Goal: Task Accomplishment & Management: Use online tool/utility

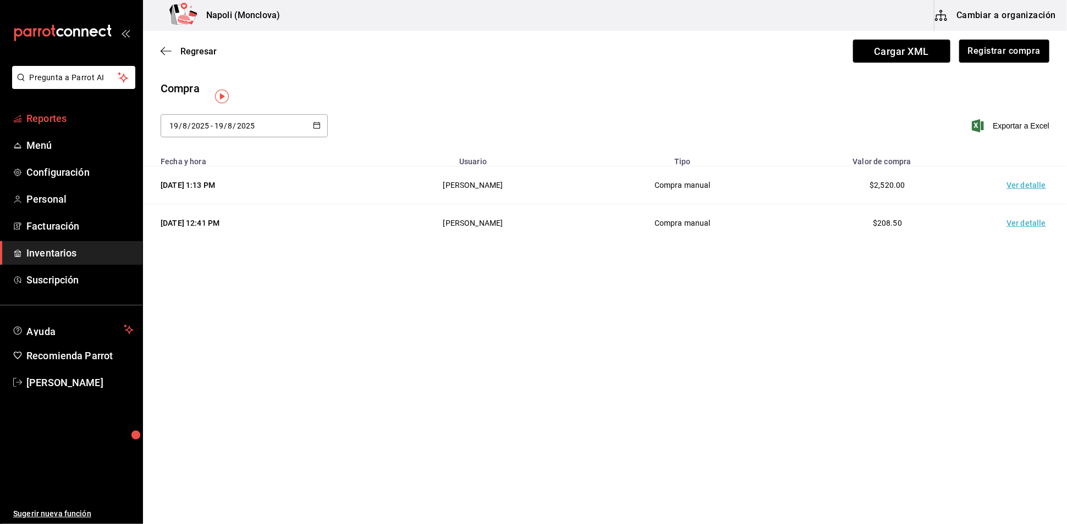
click at [93, 126] on span "Reportes" at bounding box center [79, 118] width 107 height 15
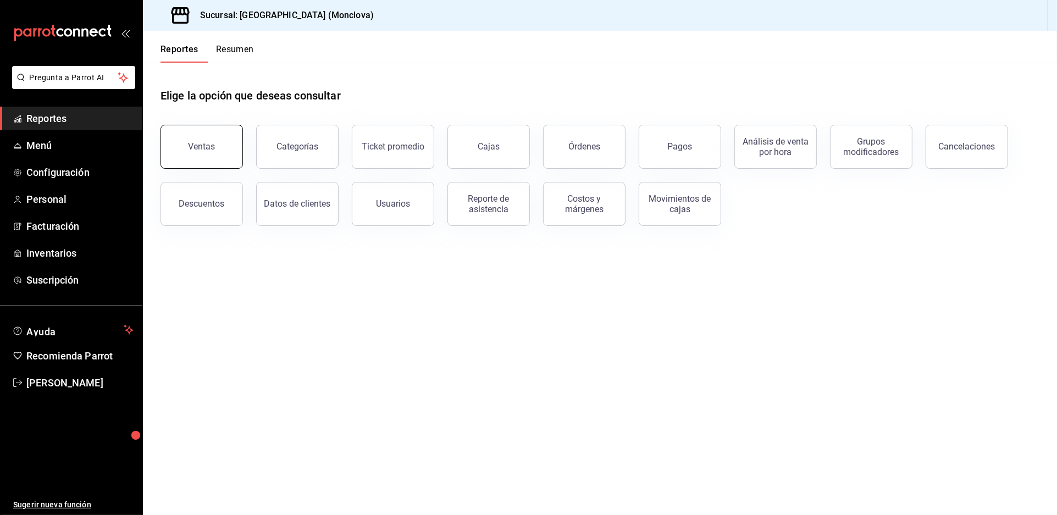
click at [207, 151] on button "Ventas" at bounding box center [202, 147] width 82 height 44
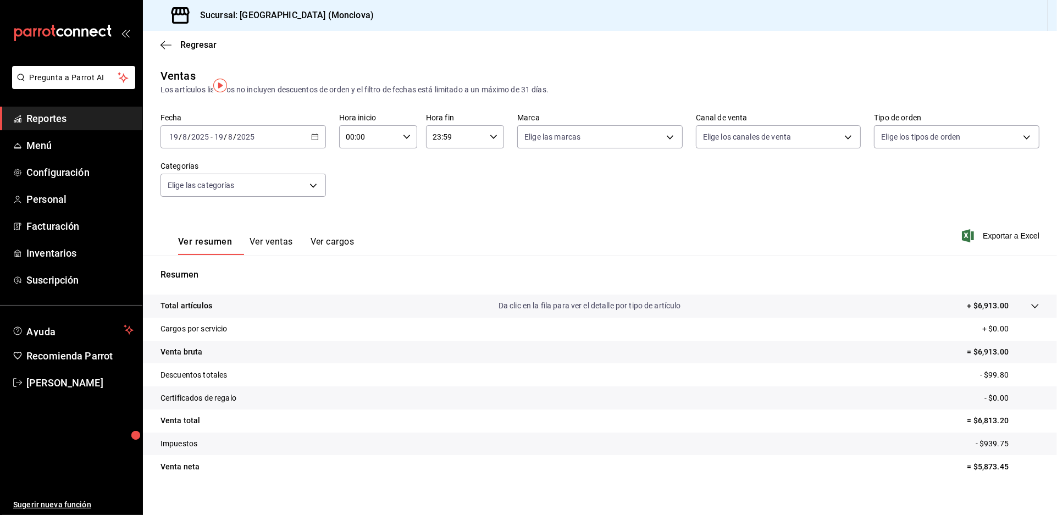
click at [316, 141] on icon "button" at bounding box center [315, 137] width 8 height 8
click at [227, 281] on li "Rango de fechas" at bounding box center [212, 269] width 103 height 25
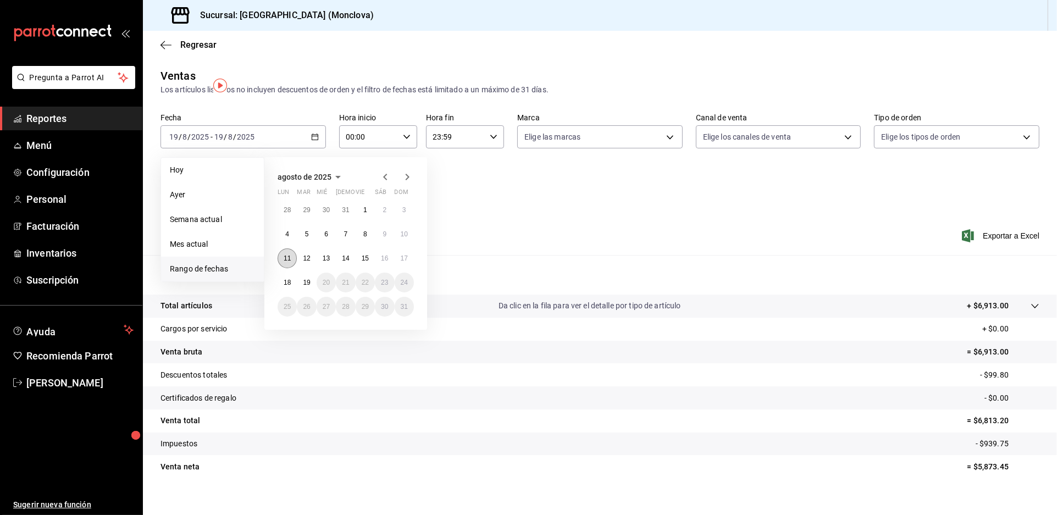
click at [291, 268] on button "11" at bounding box center [287, 259] width 19 height 20
click at [411, 267] on button "17" at bounding box center [404, 259] width 19 height 20
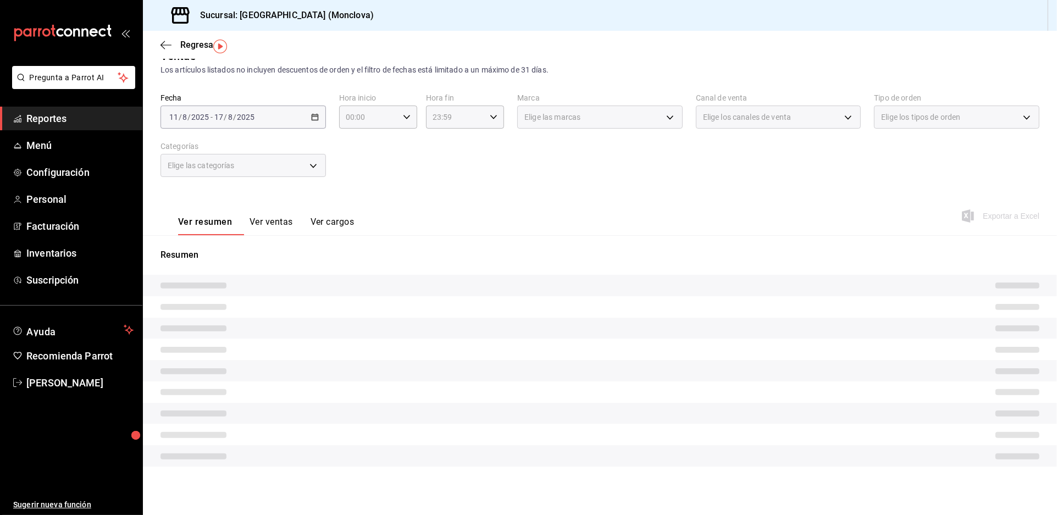
scroll to position [17, 0]
click at [526, 233] on div "Ventas Los artículos listados no incluyen descuentos de orden y el filtro de fe…" at bounding box center [600, 273] width 914 height 450
click at [504, 213] on div "Ver resumen Ver ventas Ver cargos Exportar a Excel" at bounding box center [600, 212] width 914 height 45
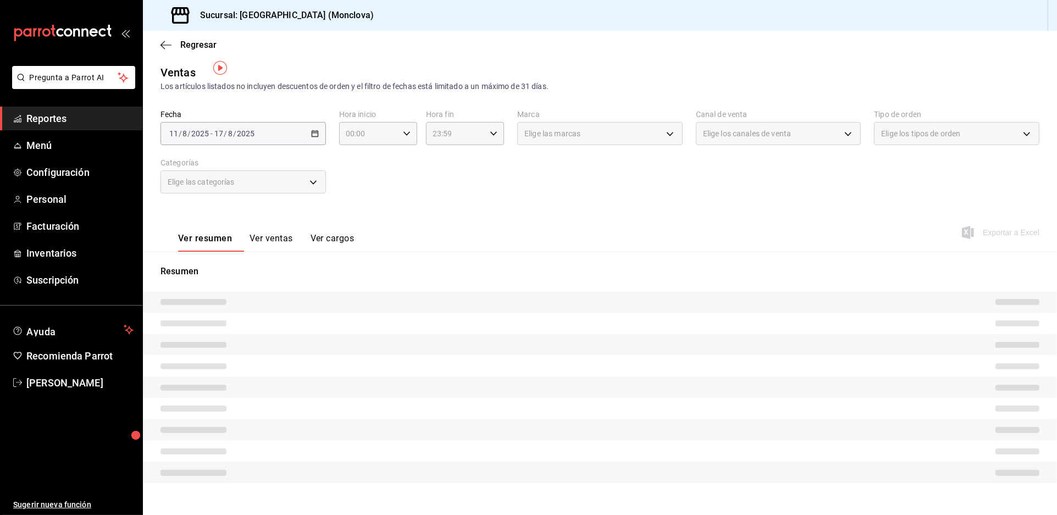
scroll to position [0, 0]
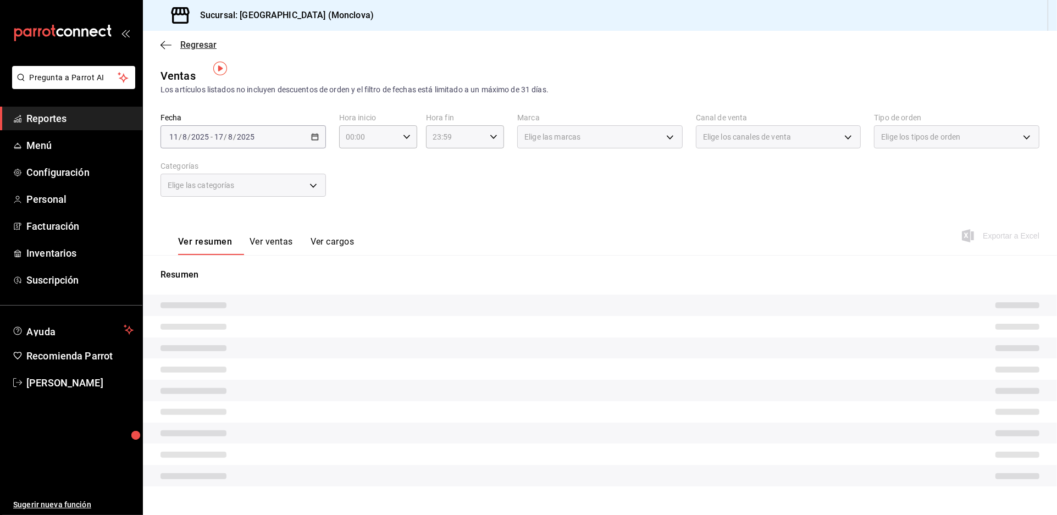
click at [194, 40] on span "Regresar" at bounding box center [198, 45] width 36 height 10
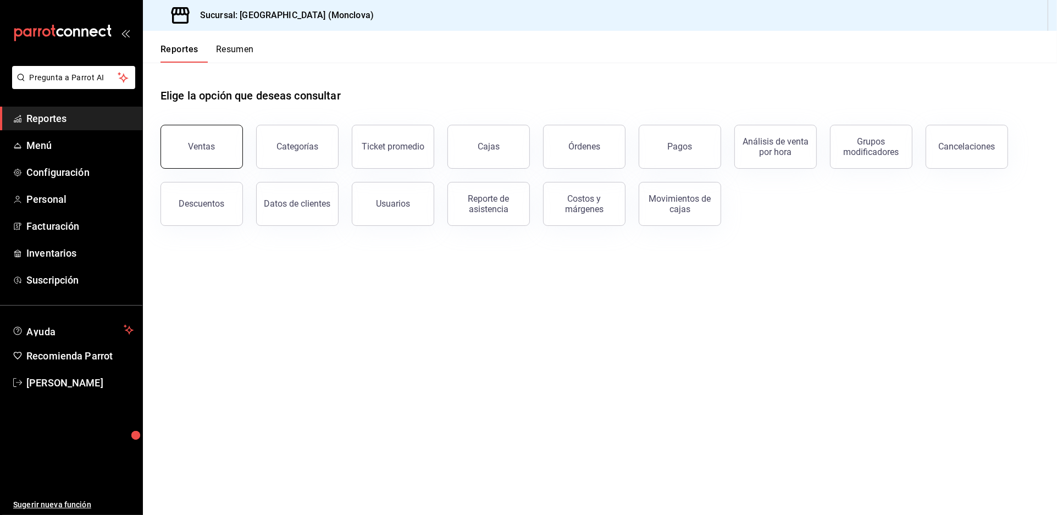
click at [239, 153] on button "Ventas" at bounding box center [202, 147] width 82 height 44
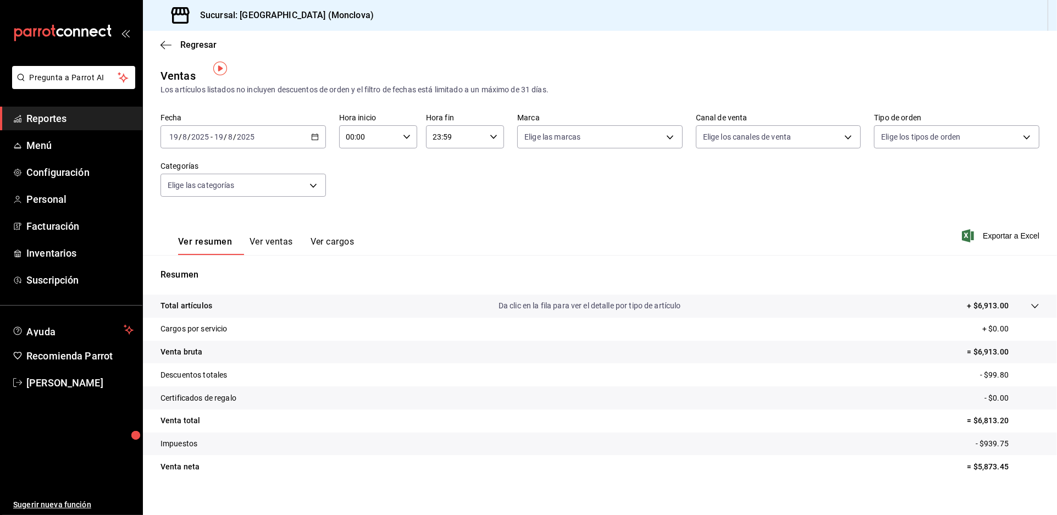
click at [316, 139] on div "[DATE] [DATE] - [DATE] [DATE]" at bounding box center [243, 136] width 165 height 23
click at [239, 267] on span "Rango de fechas" at bounding box center [212, 269] width 85 height 12
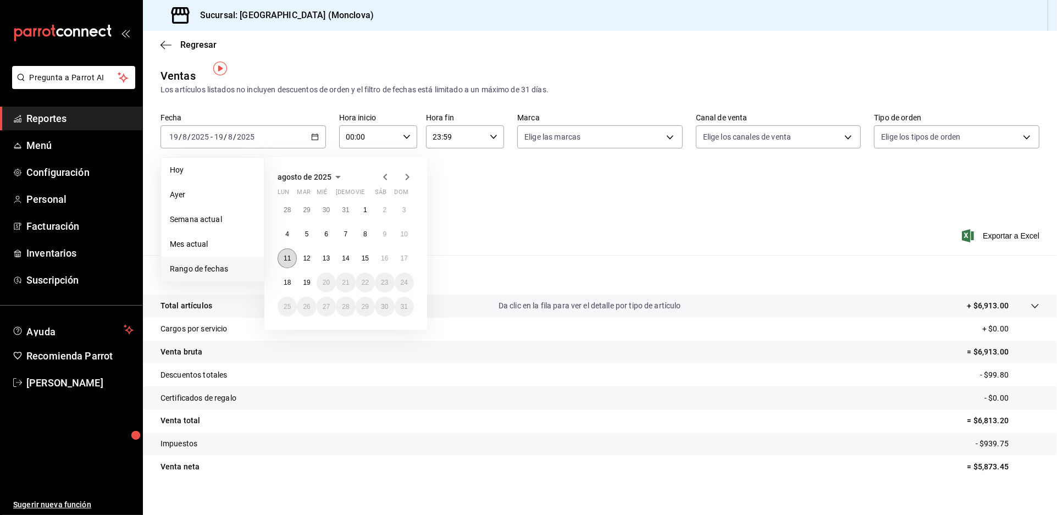
click at [291, 257] on abbr "11" at bounding box center [287, 259] width 7 height 8
click at [402, 250] on button "17" at bounding box center [404, 259] width 19 height 20
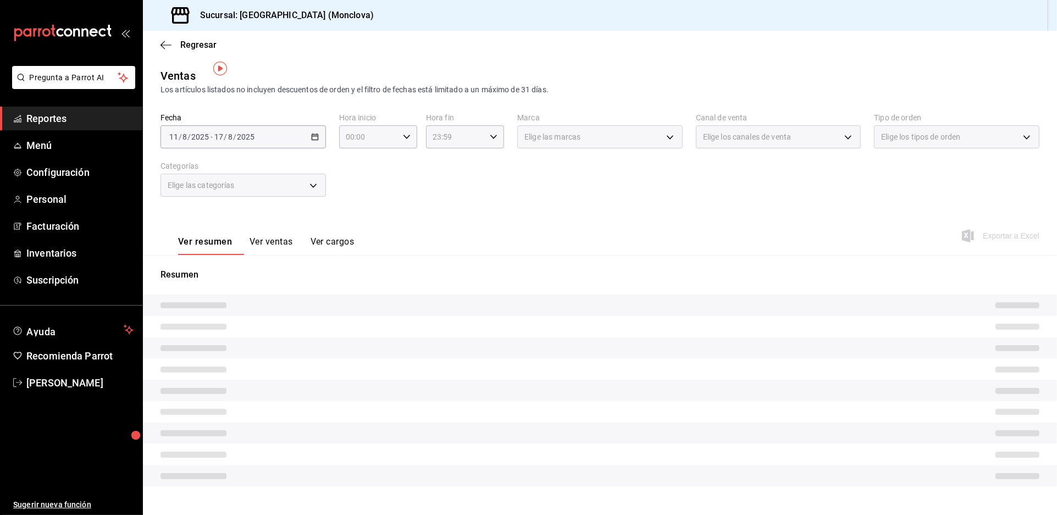
click at [644, 268] on div "Resumen" at bounding box center [600, 377] width 914 height 245
click at [579, 183] on div "Fecha [DATE] [DATE] - [DATE] [DATE] Hora inicio 00:00 Hora inicio Hora fin 23:5…" at bounding box center [600, 161] width 879 height 97
click at [568, 241] on div "Ver resumen Ver ventas Ver cargos Exportar a Excel" at bounding box center [600, 232] width 914 height 45
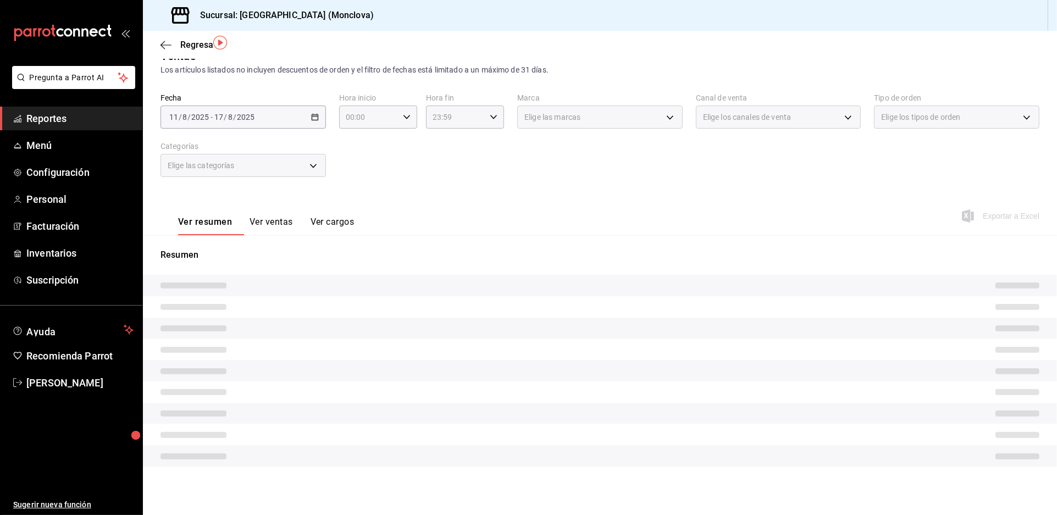
click at [555, 217] on div "Ver resumen Ver ventas Ver cargos Exportar a Excel" at bounding box center [600, 212] width 914 height 45
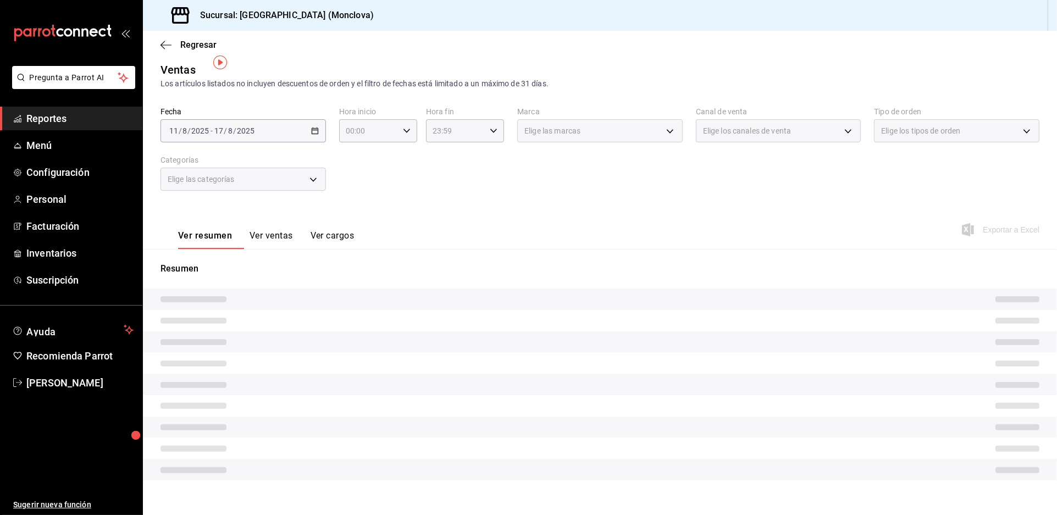
scroll to position [0, 0]
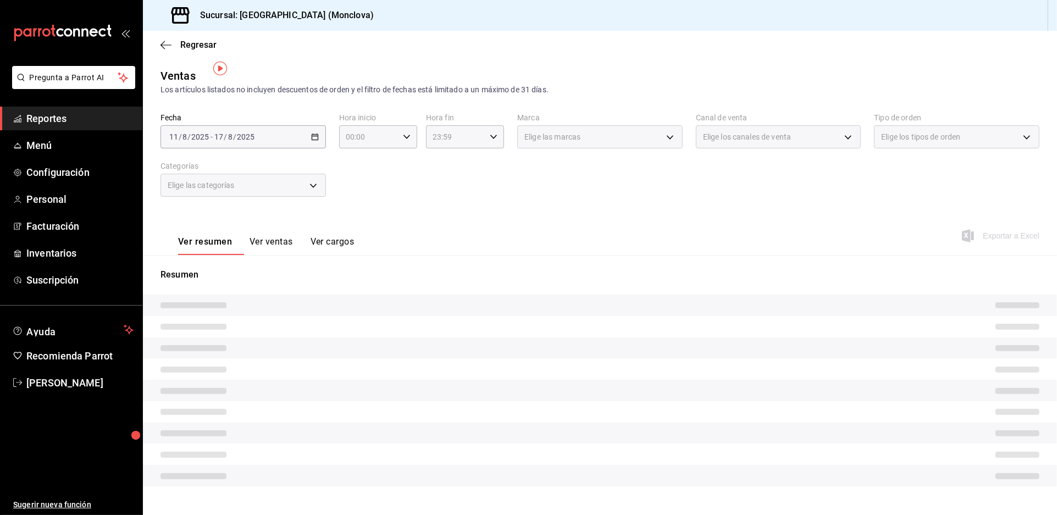
click at [555, 217] on div "Ver resumen Ver ventas Ver cargos Exportar a Excel" at bounding box center [600, 232] width 914 height 45
drag, startPoint x: 555, startPoint y: 217, endPoint x: 600, endPoint y: 211, distance: 45.5
click at [569, 186] on div "Ventas Los artículos listados no incluyen descuentos de orden y el filtro de fe…" at bounding box center [600, 293] width 914 height 450
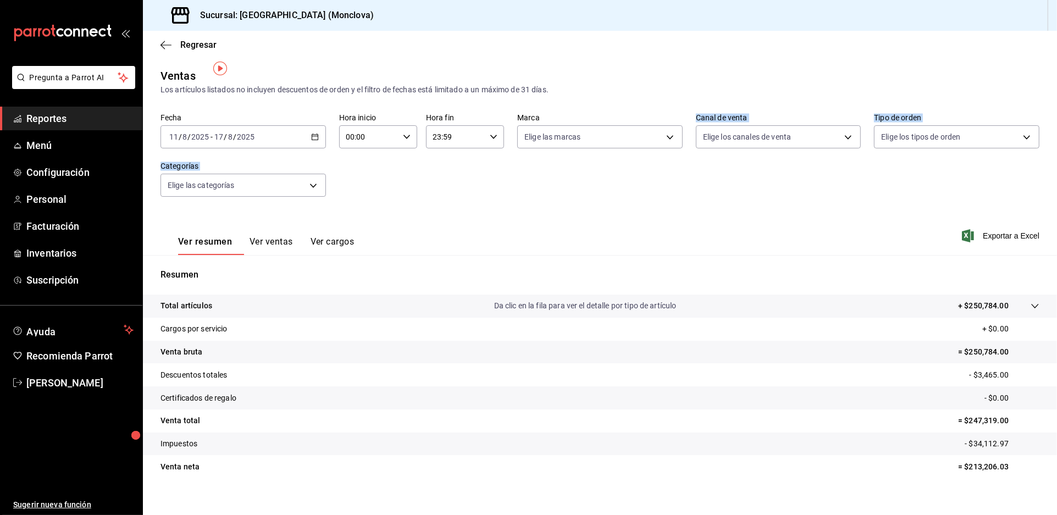
click at [612, 240] on div "Ver resumen Ver ventas Ver cargos Exportar a Excel" at bounding box center [600, 232] width 914 height 45
click at [176, 48] on span "Regresar" at bounding box center [189, 45] width 56 height 10
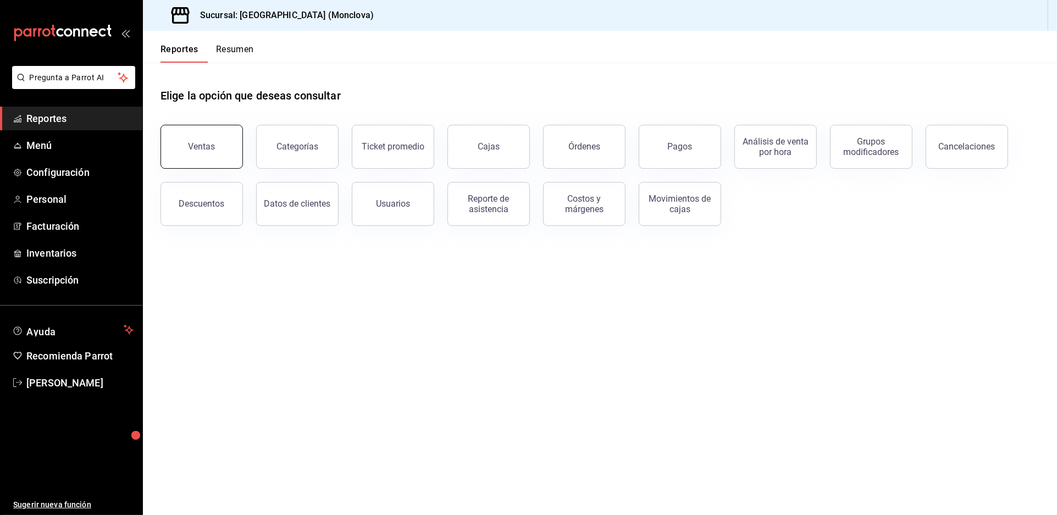
click at [227, 166] on button "Ventas" at bounding box center [202, 147] width 82 height 44
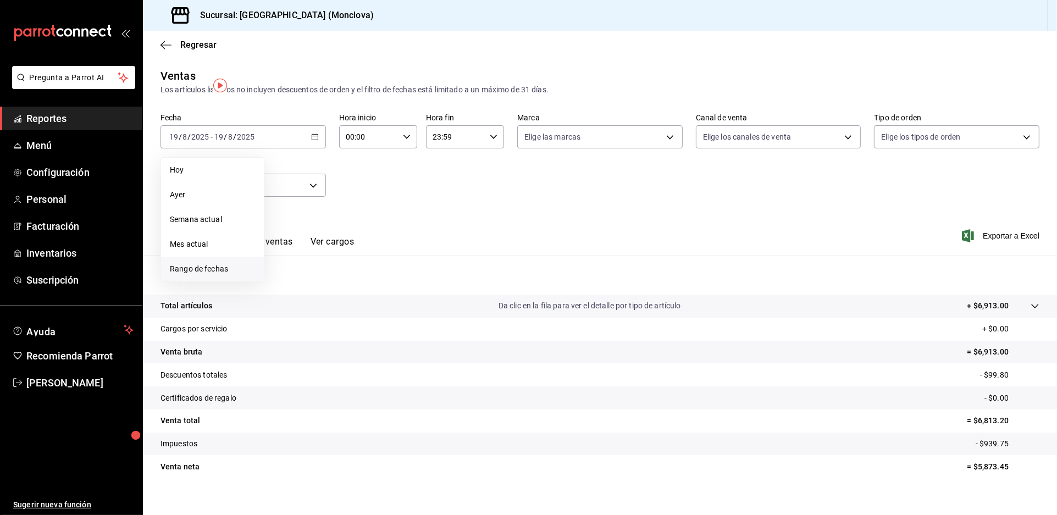
click at [240, 273] on li "Rango de fechas" at bounding box center [212, 269] width 103 height 25
click at [291, 286] on abbr "18" at bounding box center [287, 283] width 7 height 8
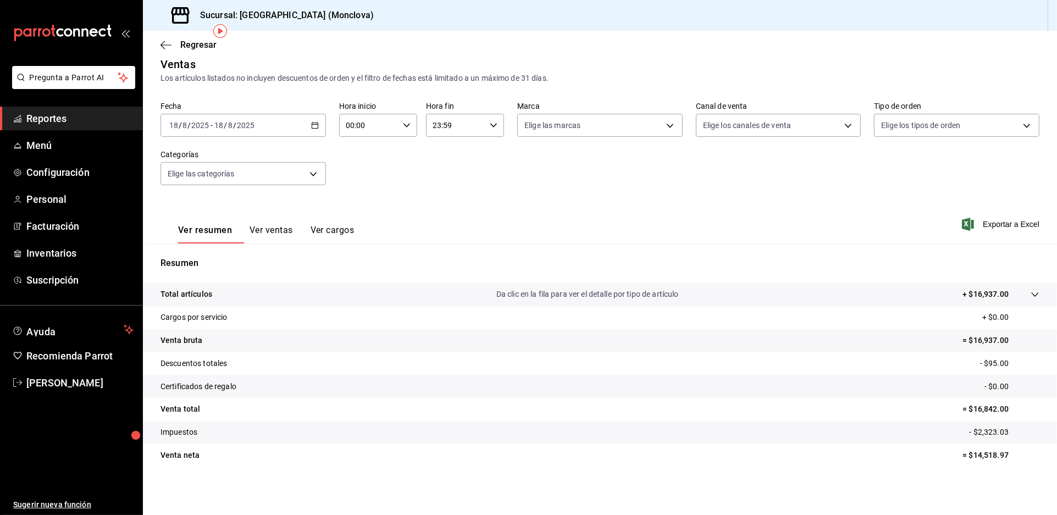
scroll to position [17, 0]
click at [72, 126] on span "Reportes" at bounding box center [79, 118] width 107 height 15
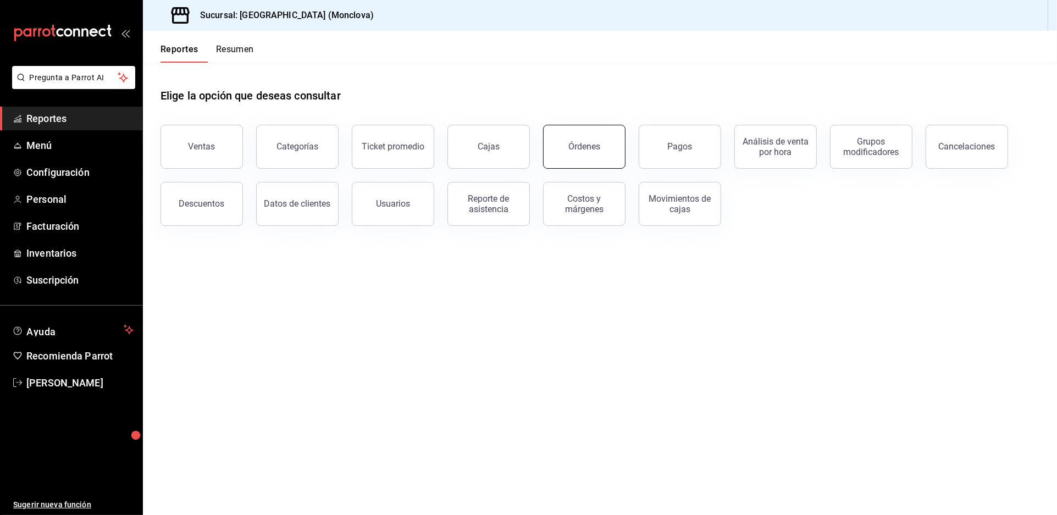
click at [579, 136] on button "Órdenes" at bounding box center [584, 147] width 82 height 44
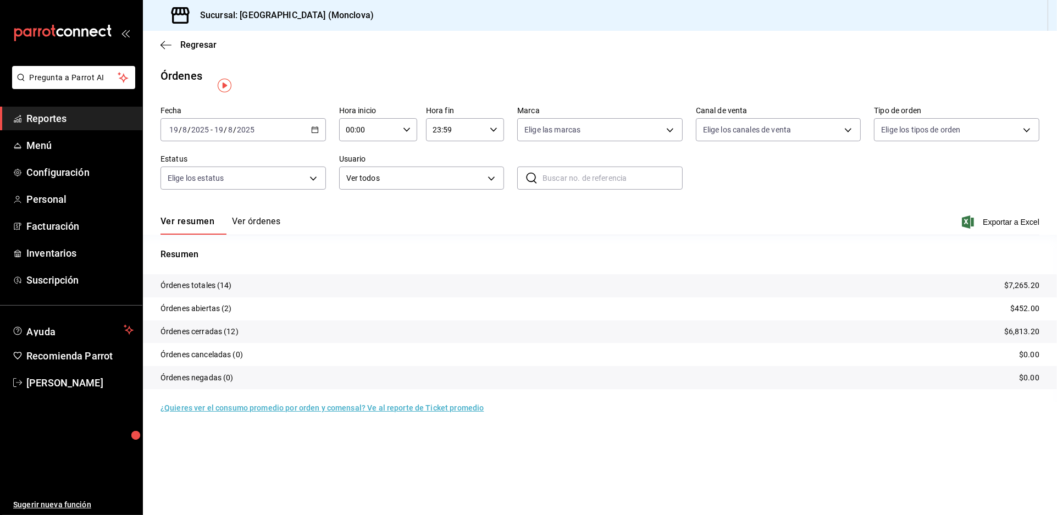
click at [325, 141] on div "[DATE] [DATE] - [DATE] [DATE]" at bounding box center [243, 129] width 165 height 23
drag, startPoint x: 327, startPoint y: 219, endPoint x: 357, endPoint y: 209, distance: 31.8
click at [327, 219] on div "Ver resumen Ver órdenes Exportar a Excel" at bounding box center [600, 219] width 879 height 32
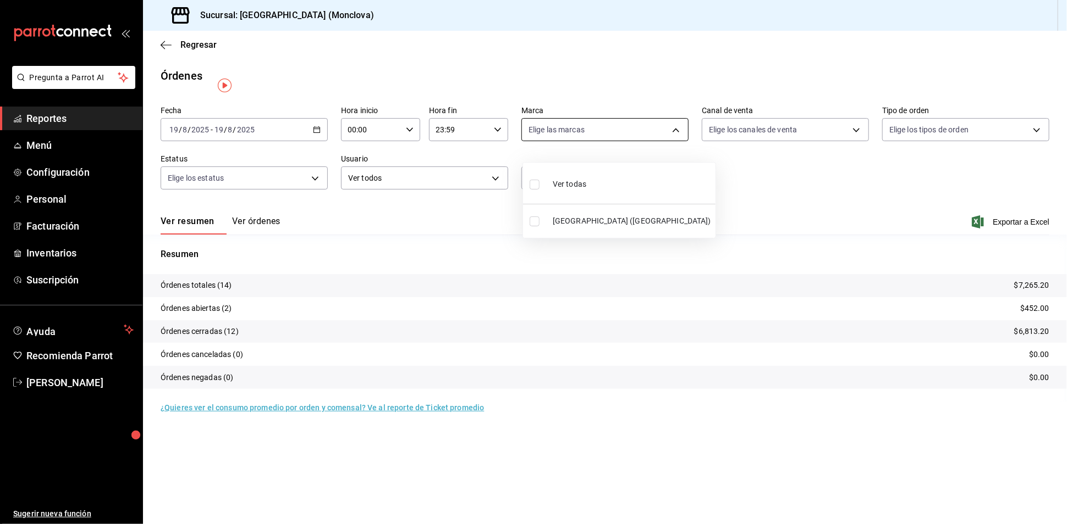
click at [681, 140] on body "Pregunta a Parrot AI Reportes Menú Configuración Personal Facturación Inventari…" at bounding box center [533, 262] width 1067 height 524
click at [676, 141] on div at bounding box center [533, 262] width 1067 height 524
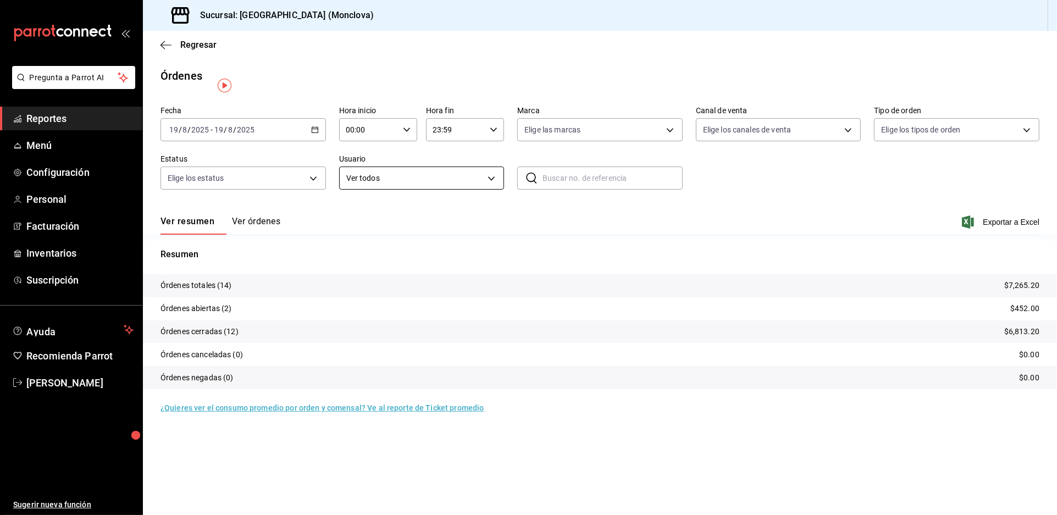
click at [494, 191] on body "Pregunta a Parrot AI Reportes Menú Configuración Personal Facturación Inventari…" at bounding box center [528, 257] width 1057 height 515
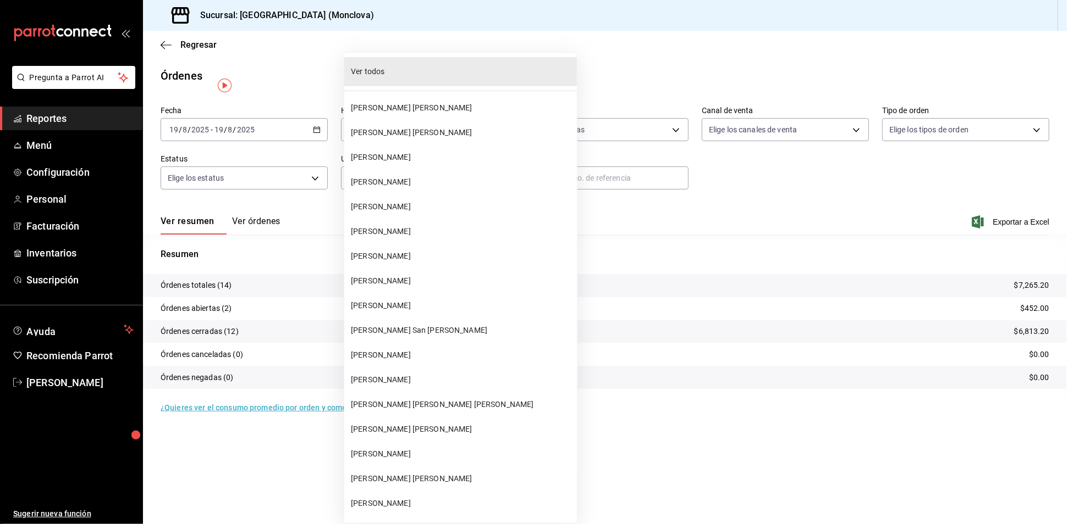
click at [317, 251] on div at bounding box center [533, 262] width 1067 height 524
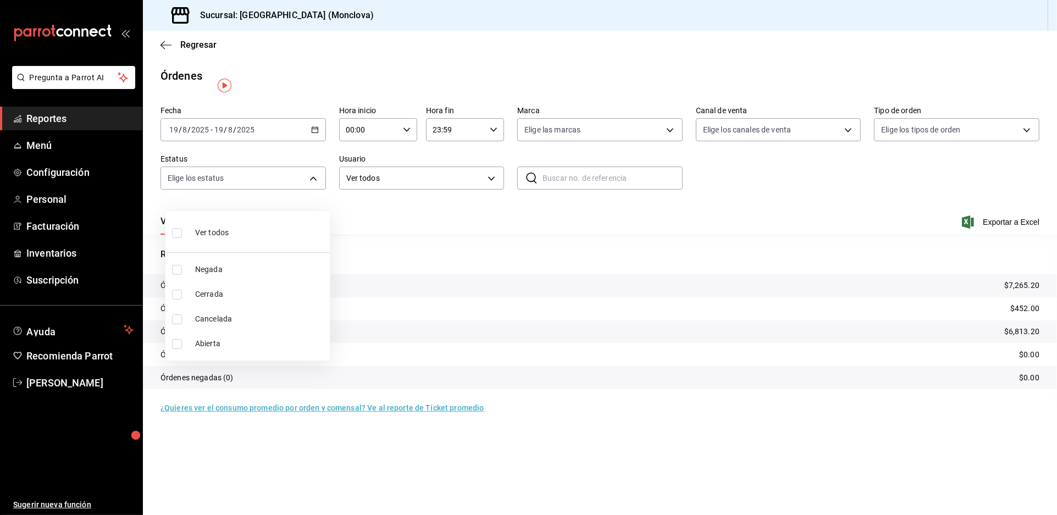
click at [324, 200] on body "Pregunta a Parrot AI Reportes Menú Configuración Personal Facturación Inventari…" at bounding box center [528, 257] width 1057 height 515
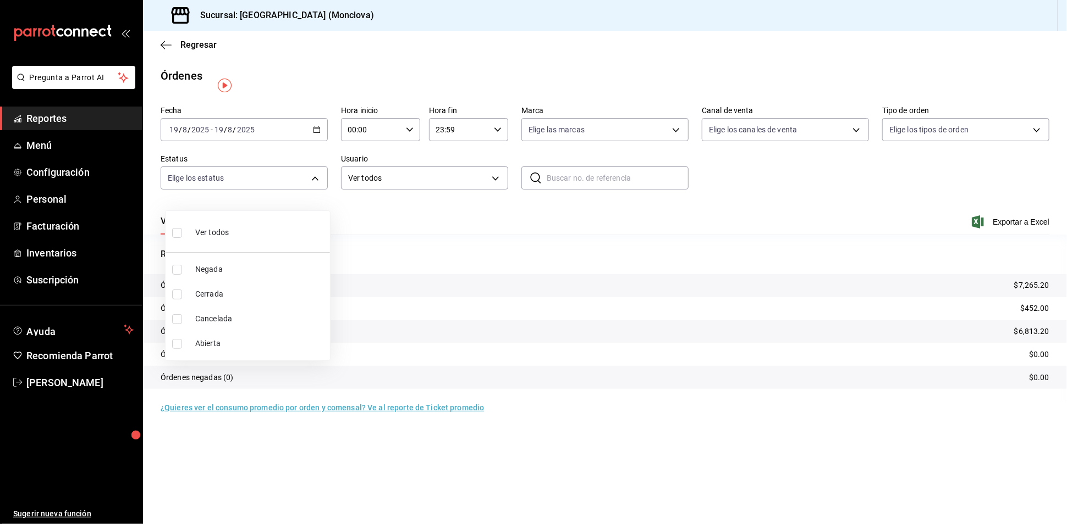
click at [177, 339] on input "checkbox" at bounding box center [177, 344] width 10 height 10
checkbox input "true"
type input "OPEN"
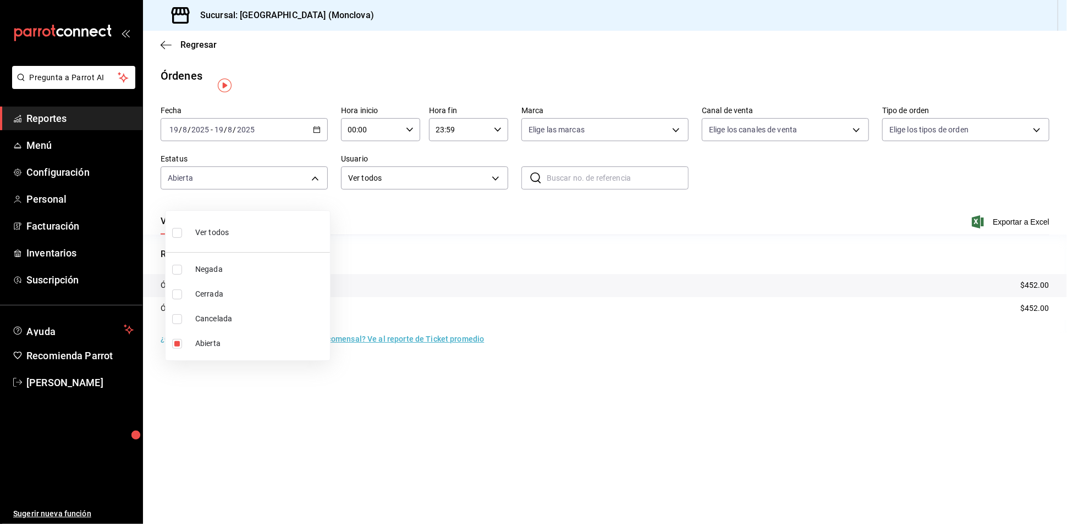
click at [398, 238] on div at bounding box center [533, 262] width 1067 height 524
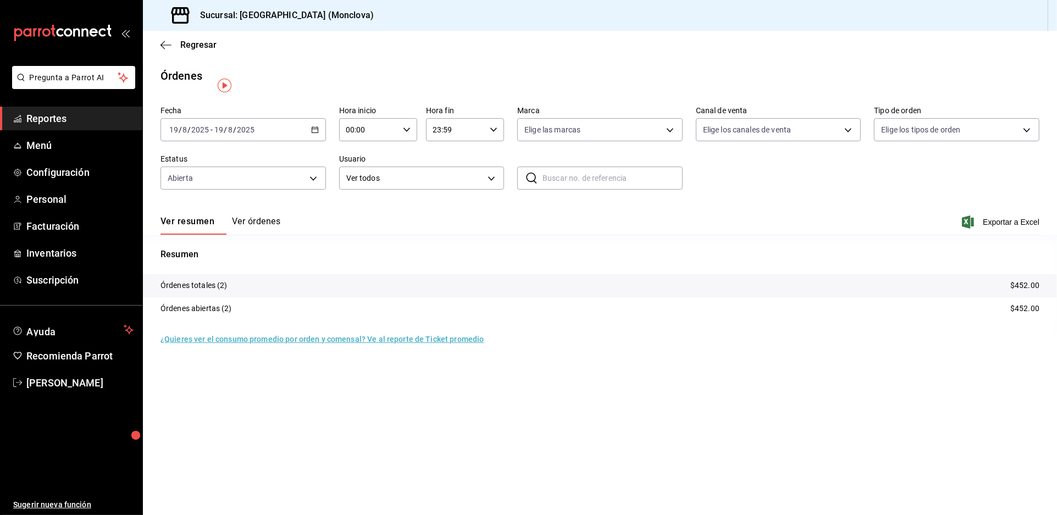
click at [317, 134] on icon "button" at bounding box center [315, 130] width 8 height 8
click at [352, 235] on div "Ver resumen Ver órdenes Exportar a Excel" at bounding box center [600, 219] width 879 height 32
click at [280, 234] on button "Ver órdenes" at bounding box center [256, 225] width 48 height 19
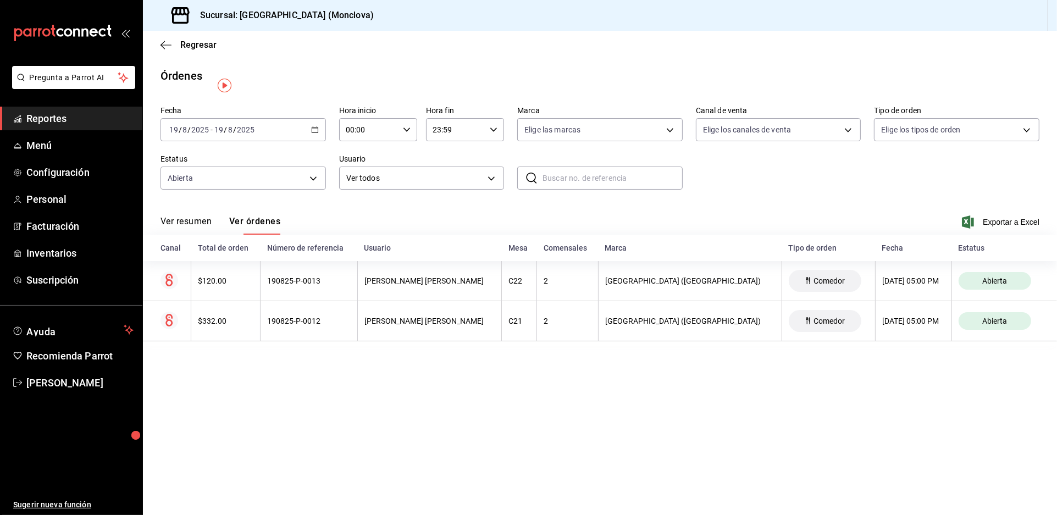
click at [445, 230] on div "Ver resumen Ver órdenes Exportar a Excel" at bounding box center [600, 219] width 879 height 32
click at [1010, 229] on span "Exportar a Excel" at bounding box center [1001, 222] width 75 height 13
click at [733, 142] on body "Pregunta a Parrot AI Reportes Menú Configuración Personal Facturación Inventari…" at bounding box center [528, 257] width 1057 height 515
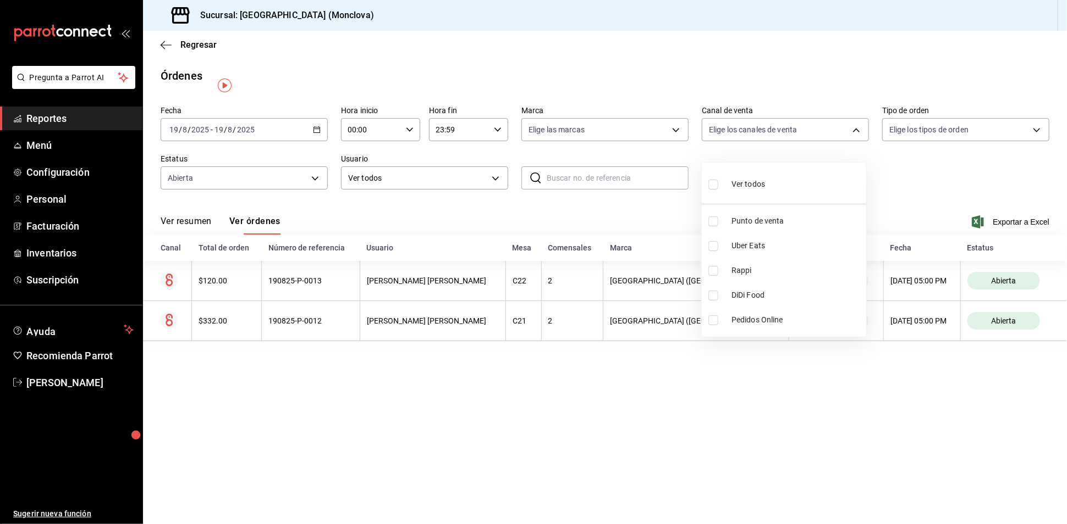
click at [753, 90] on div at bounding box center [533, 262] width 1067 height 524
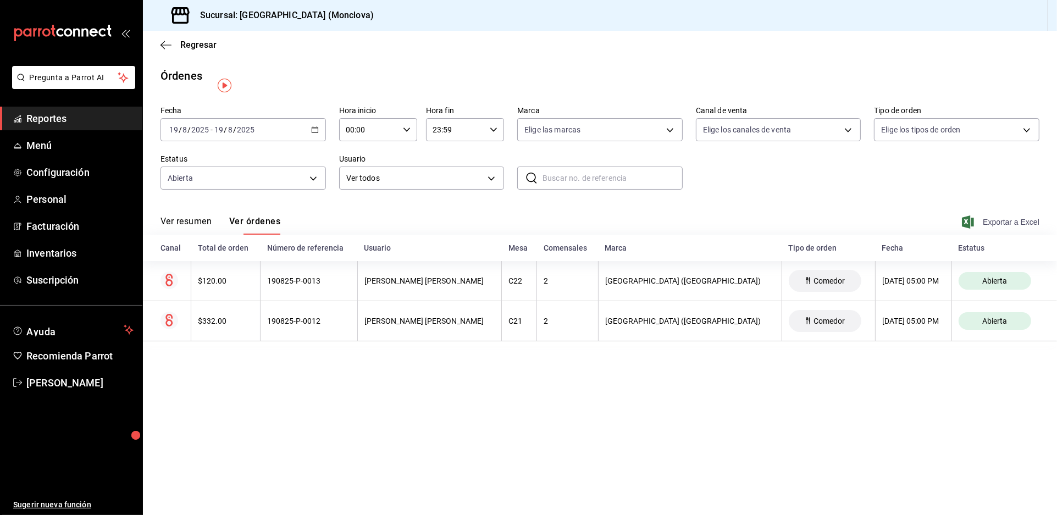
click at [1005, 229] on span "Exportar a Excel" at bounding box center [1001, 222] width 75 height 13
click at [667, 235] on div "Ver resumen Ver órdenes Exportar a Excel" at bounding box center [600, 219] width 879 height 32
